Goal: Task Accomplishment & Management: Complete application form

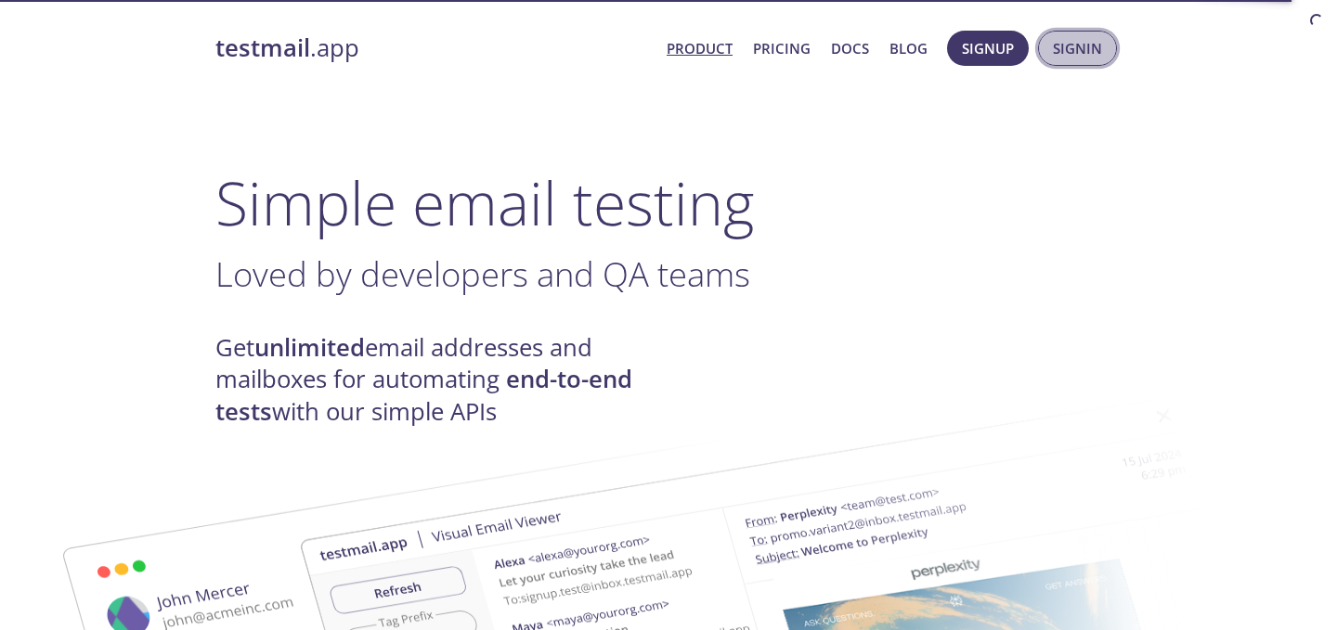
click at [1066, 51] on span "Signin" at bounding box center [1076, 48] width 49 height 24
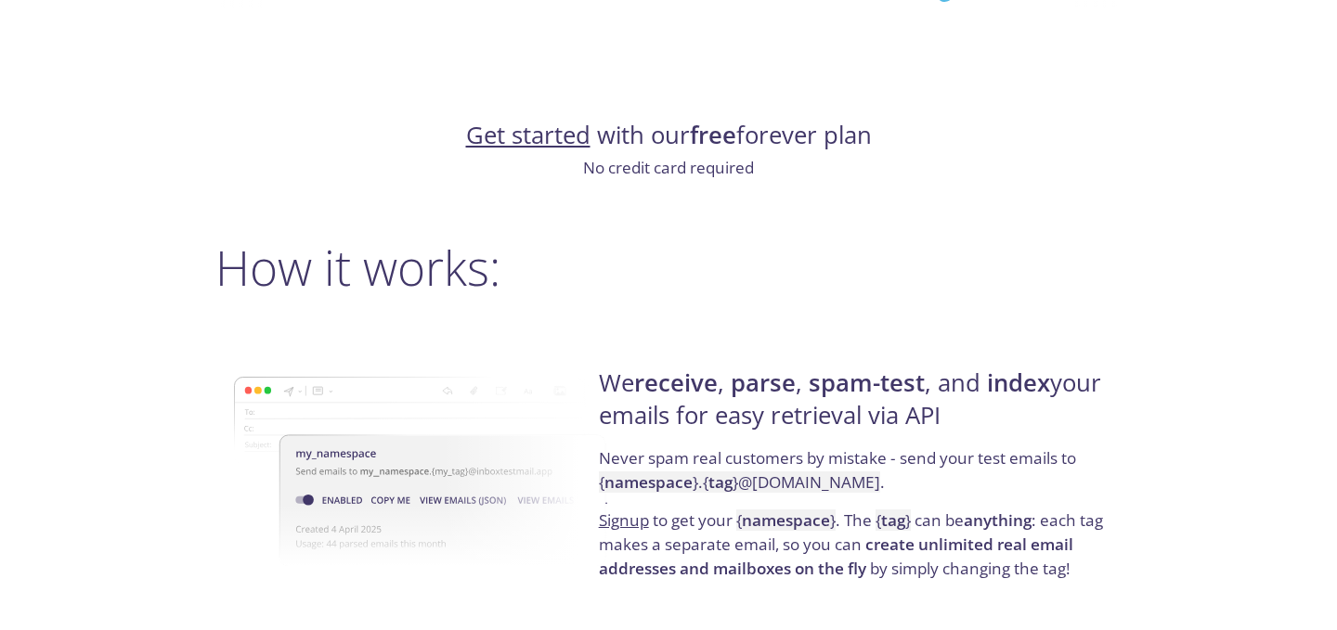
scroll to position [1147, 0]
click at [563, 140] on link "Get started" at bounding box center [528, 136] width 124 height 32
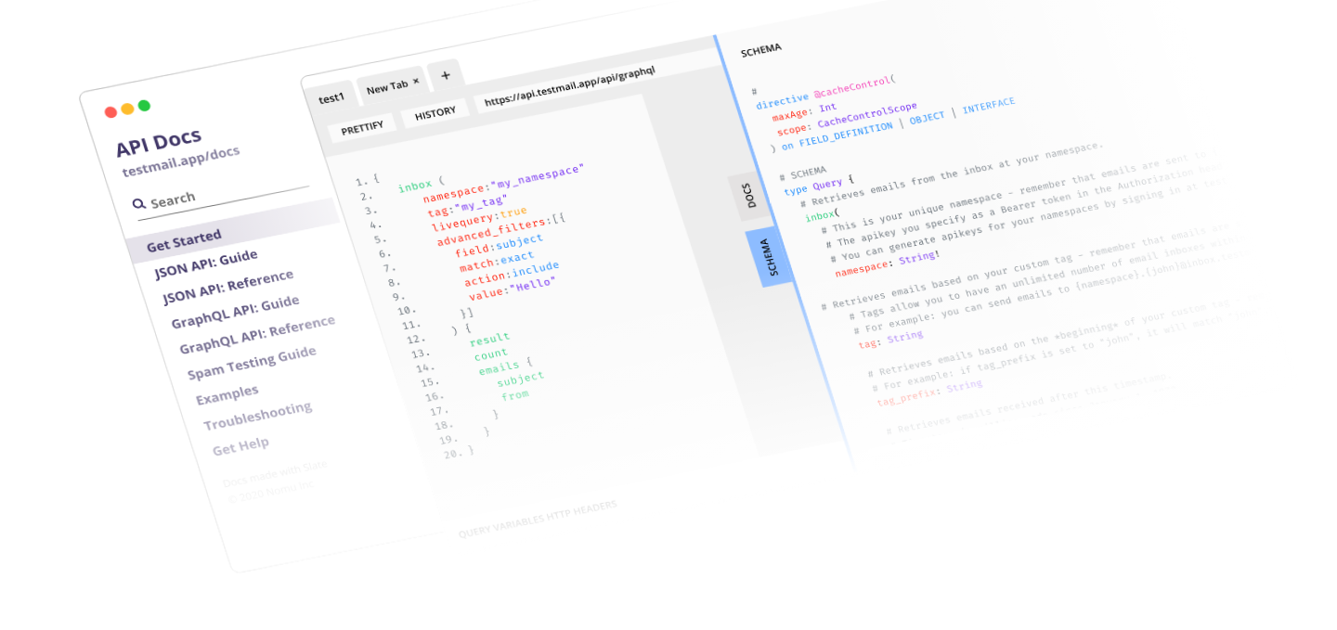
scroll to position [2661, 0]
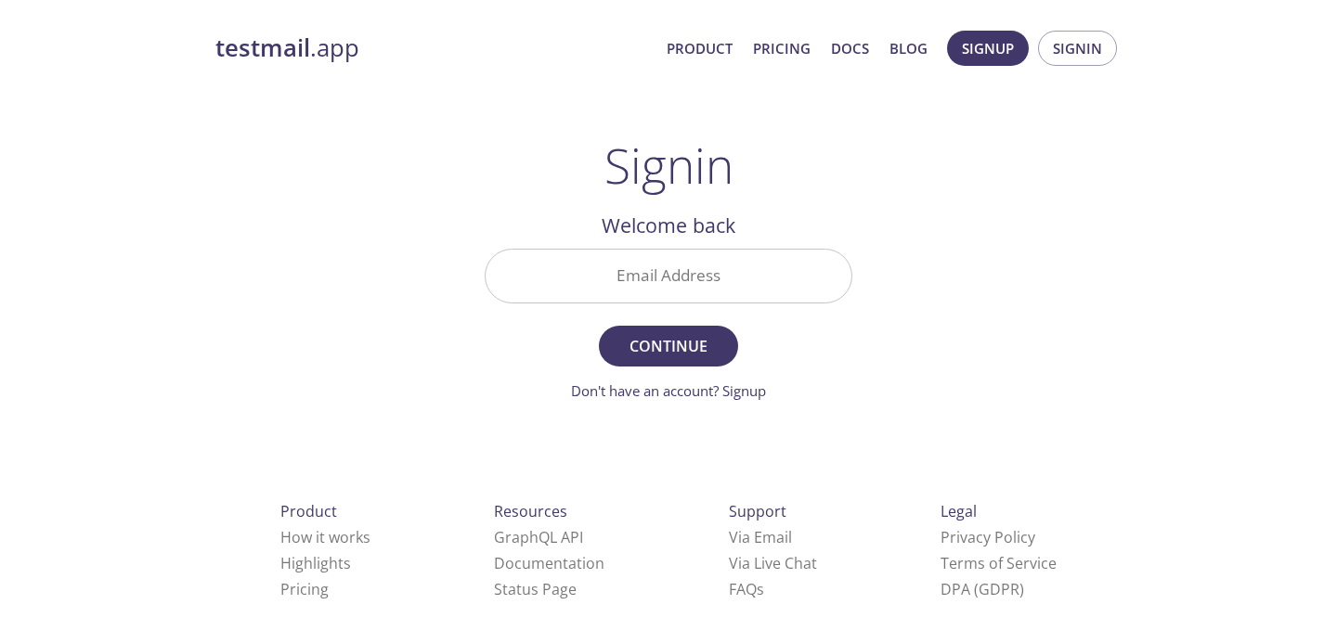
click at [691, 277] on input "Email Address" at bounding box center [668, 276] width 366 height 53
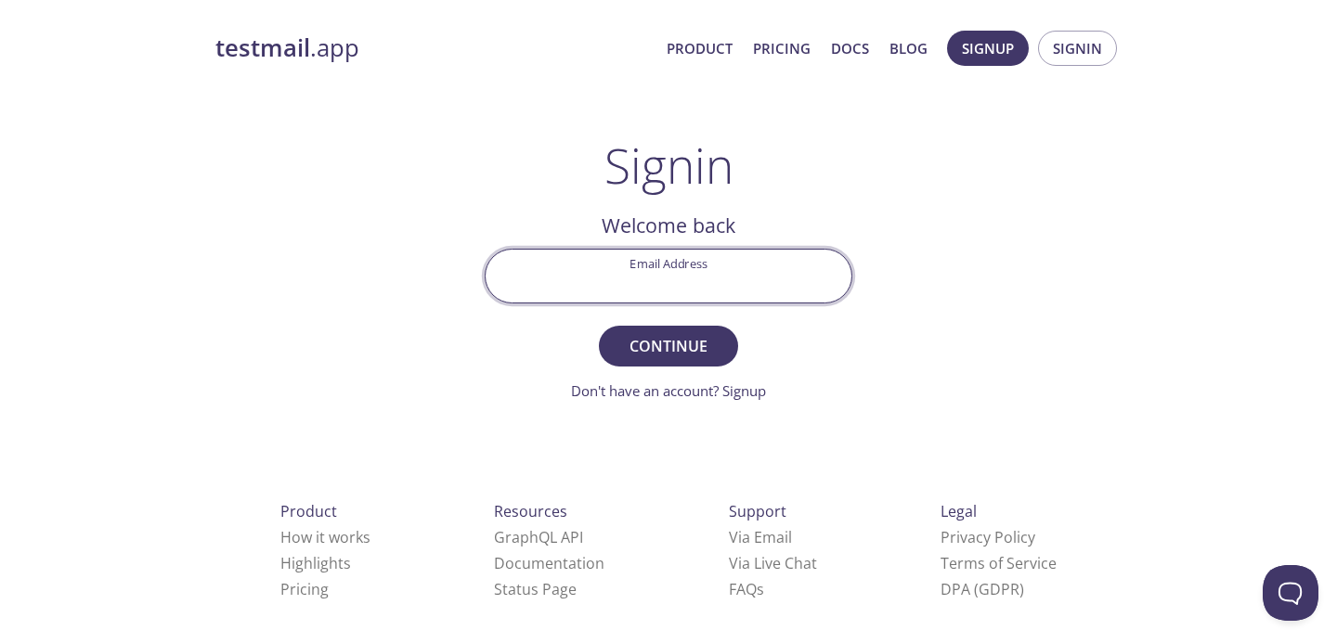
type input "rampravesh060891@gmail.com"
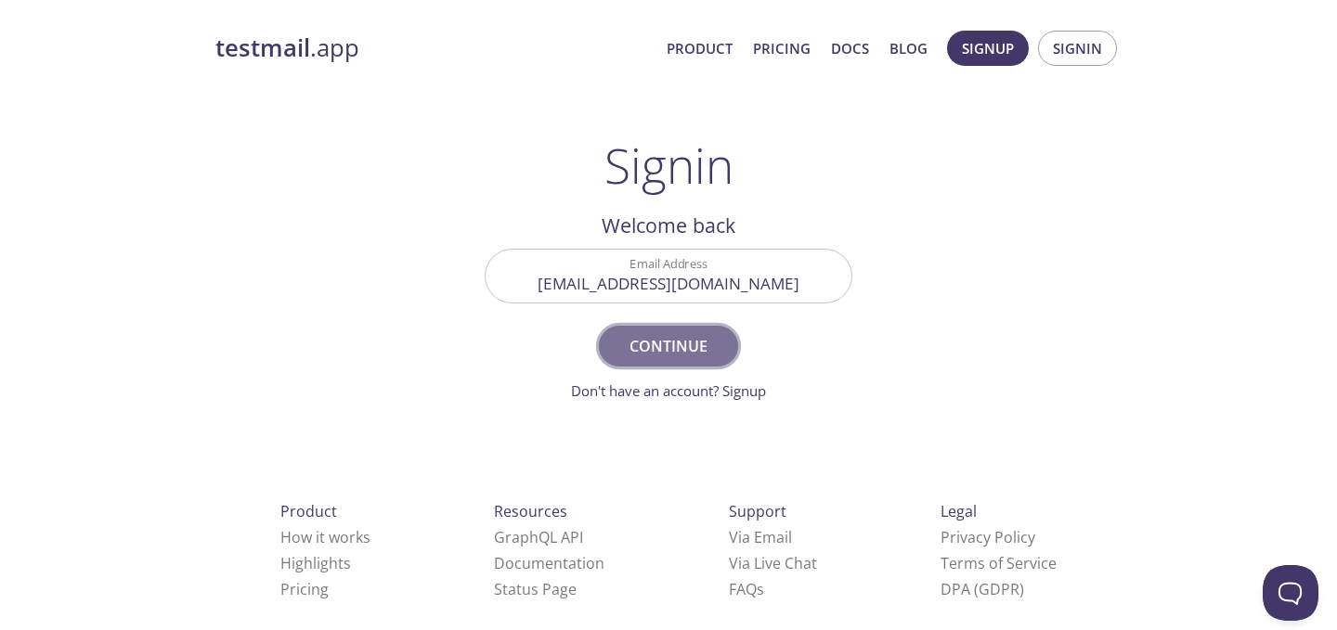
click at [686, 351] on span "Continue" at bounding box center [668, 346] width 98 height 26
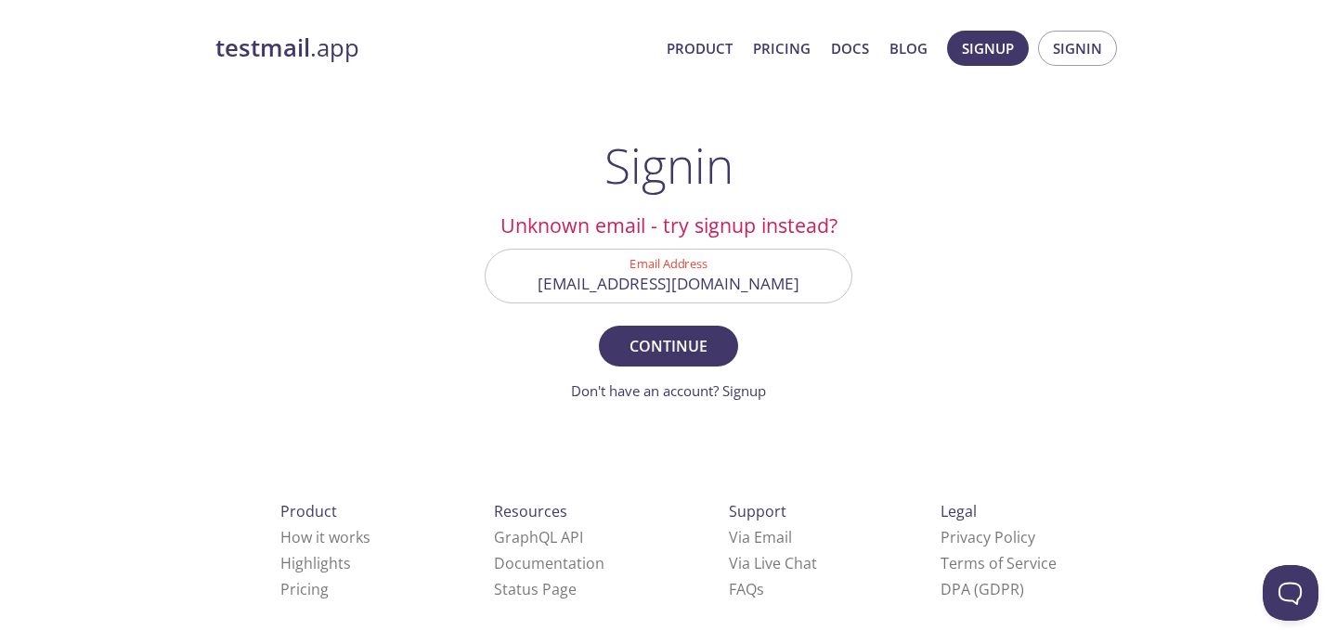
click at [769, 287] on input "rampravesh060891@gmail.com" at bounding box center [668, 276] width 366 height 53
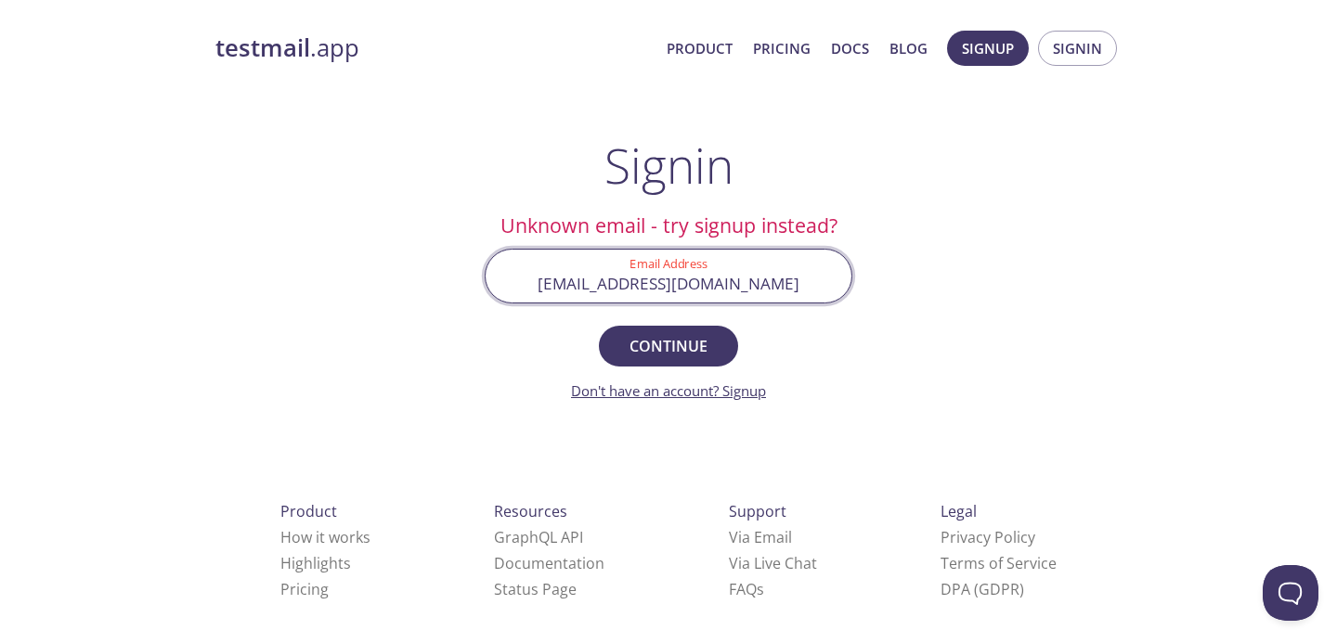
click at [755, 395] on link "Don't have an account? Signup" at bounding box center [668, 390] width 195 height 19
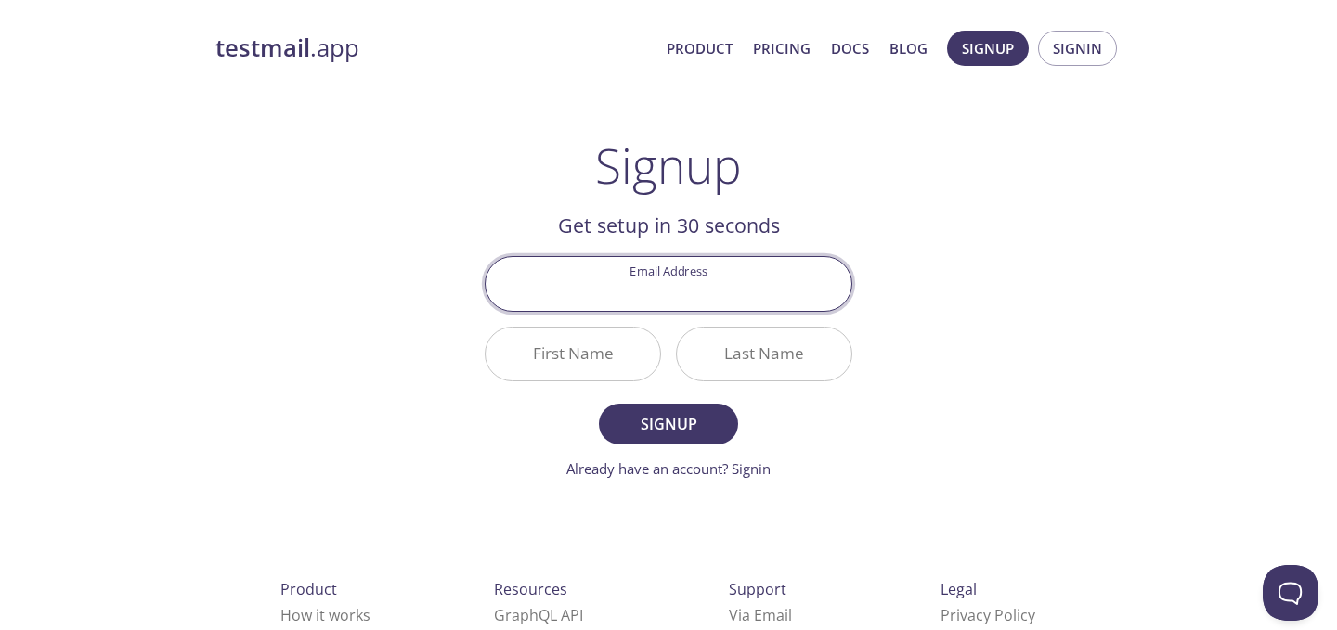
click at [707, 294] on input "Email Address" at bounding box center [668, 283] width 366 height 53
type input "rampravesh060891@gmail.com"
click at [594, 367] on input "First Name" at bounding box center [572, 354] width 174 height 53
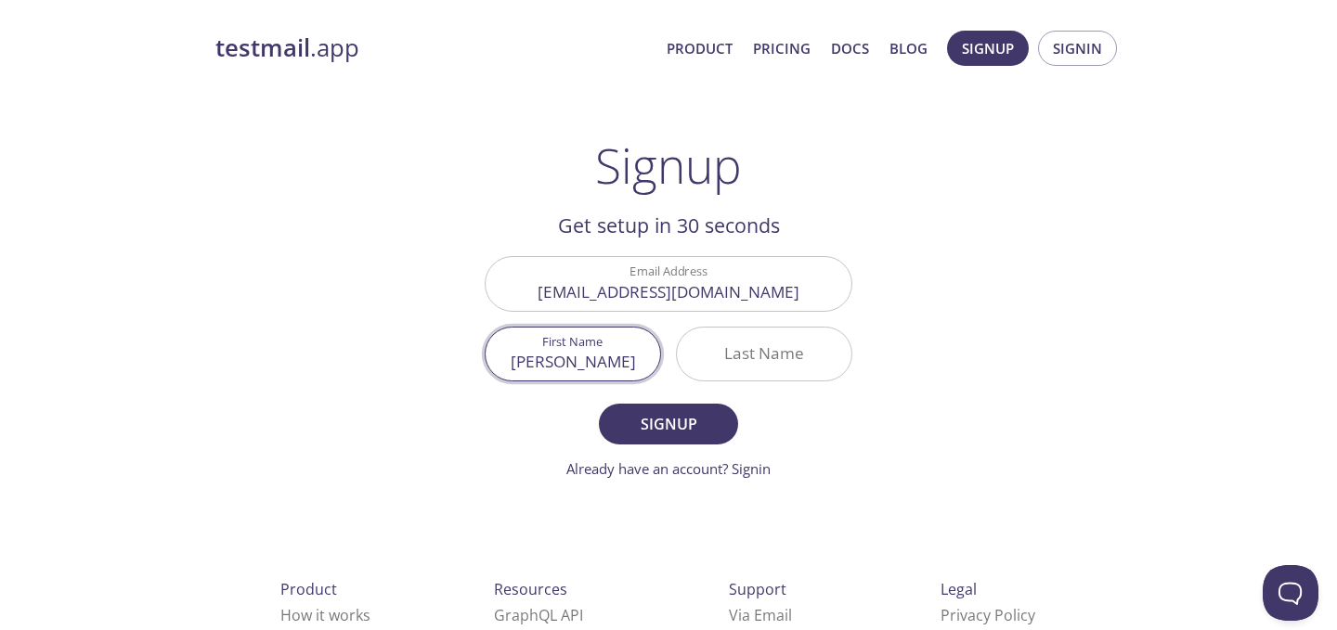
type input "Rampravesh"
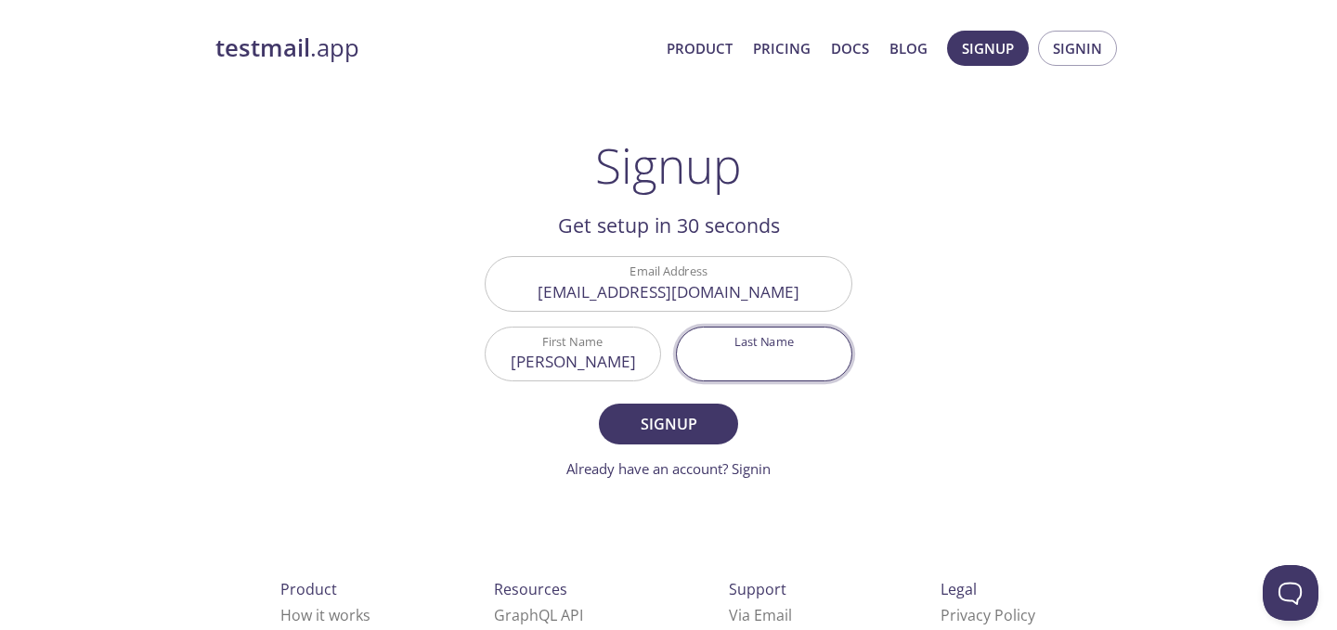
click at [748, 354] on input "Last Name" at bounding box center [764, 354] width 174 height 53
type input "Yadav"
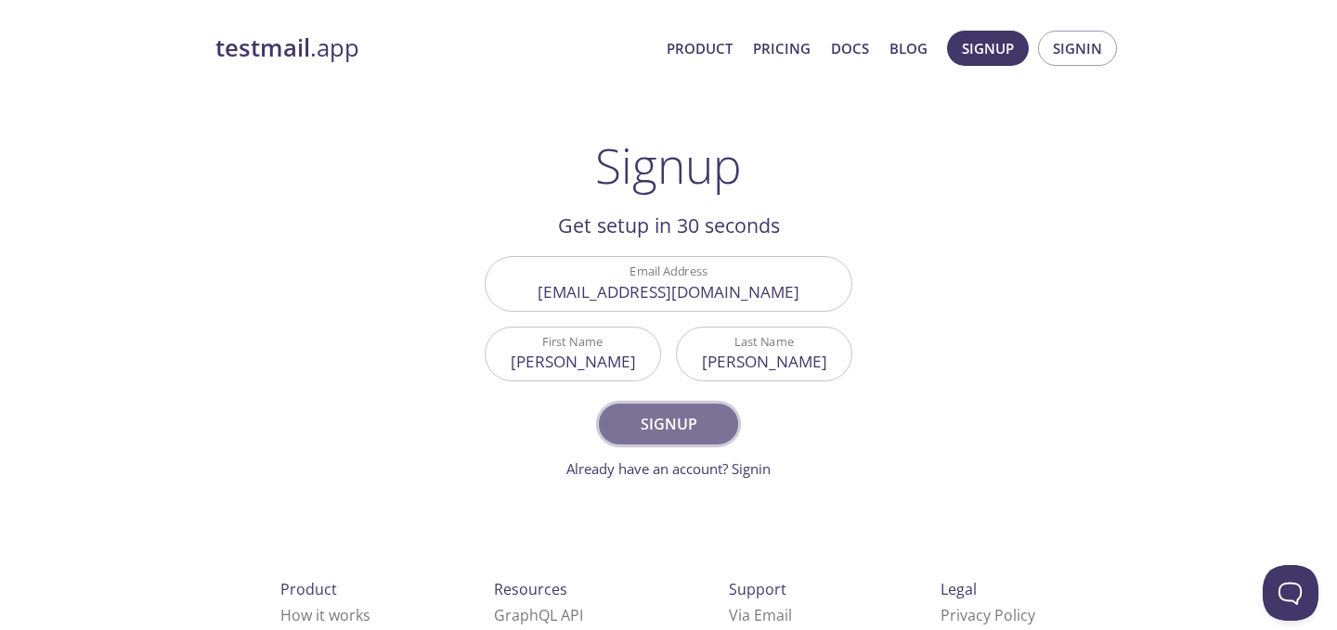
click at [676, 430] on span "Signup" at bounding box center [668, 424] width 98 height 26
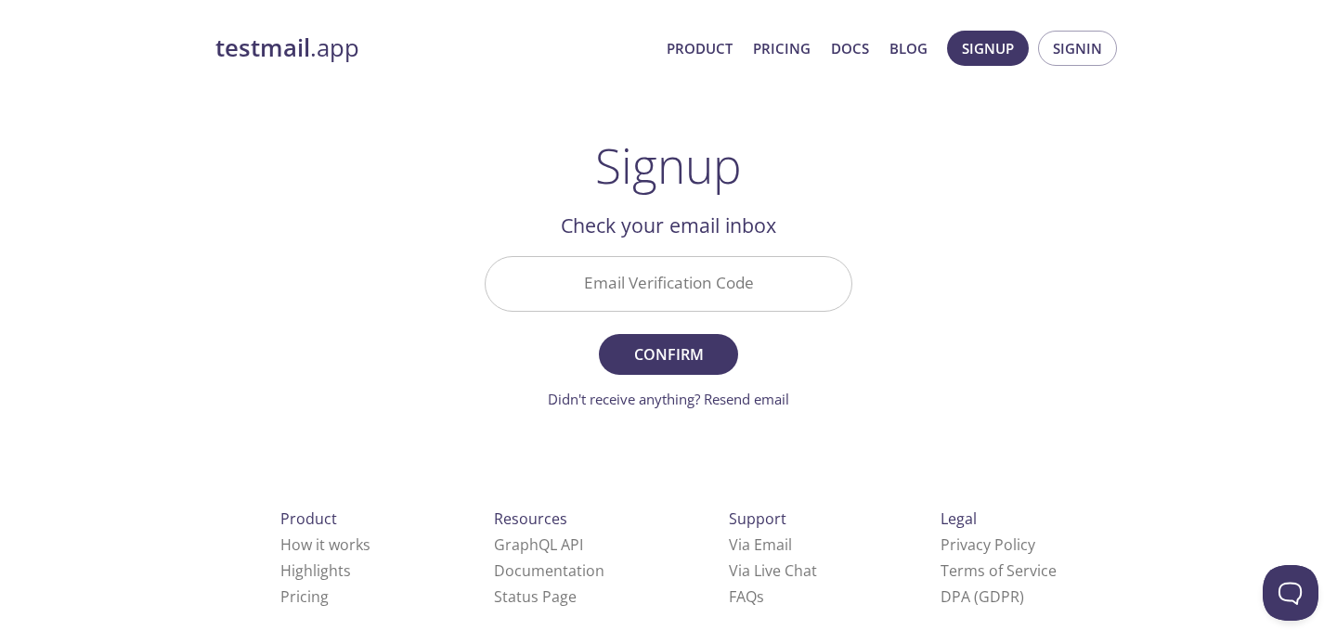
click at [719, 293] on input "Email Verification Code" at bounding box center [668, 283] width 366 height 53
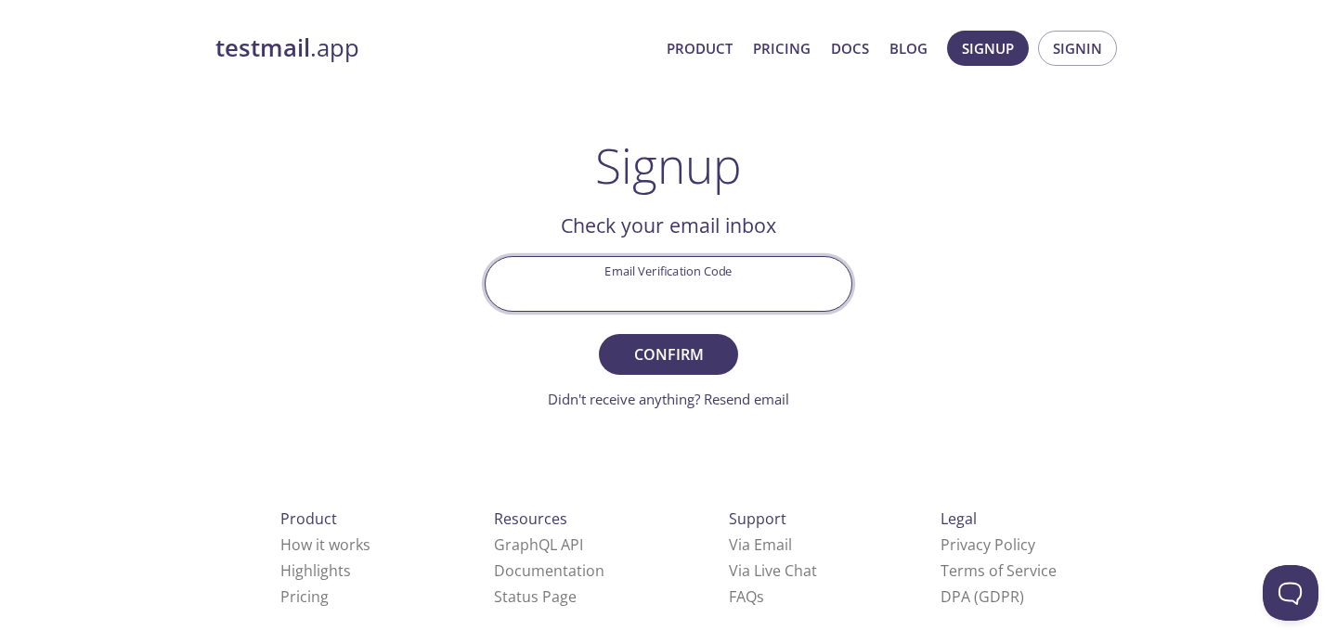
paste input "BXB1EM2"
type input "BXB1EM2"
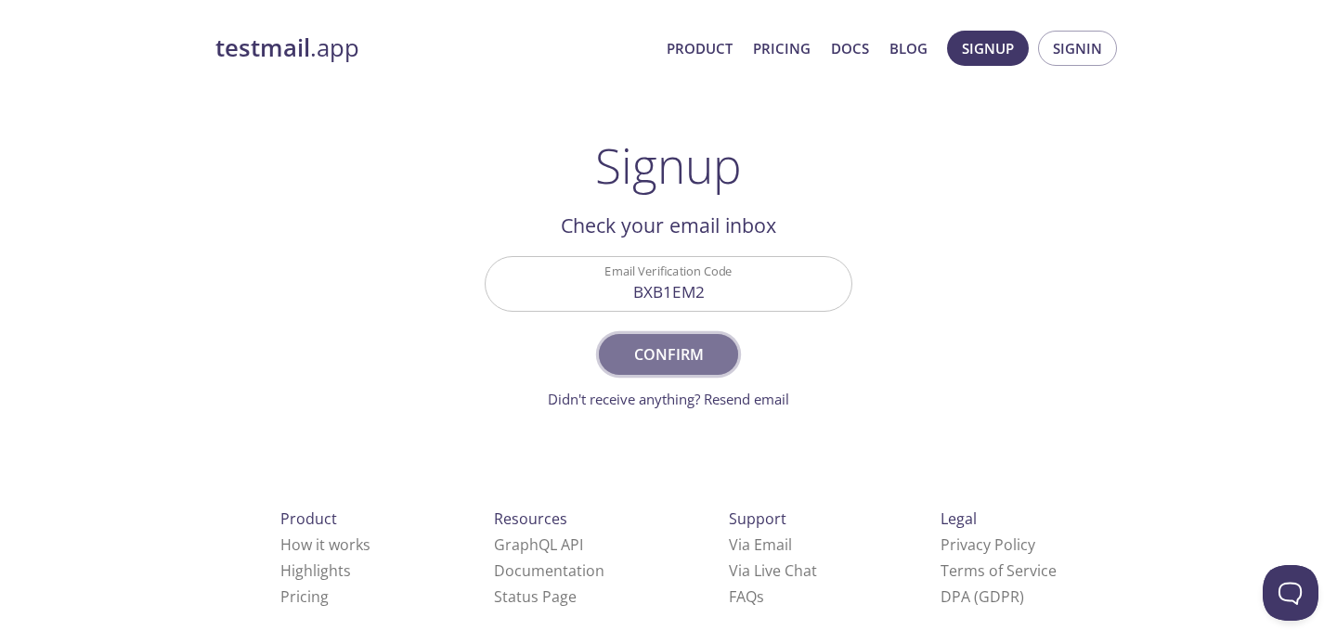
click at [685, 362] on span "Confirm" at bounding box center [668, 355] width 98 height 26
